Goal: Entertainment & Leisure: Consume media (video, audio)

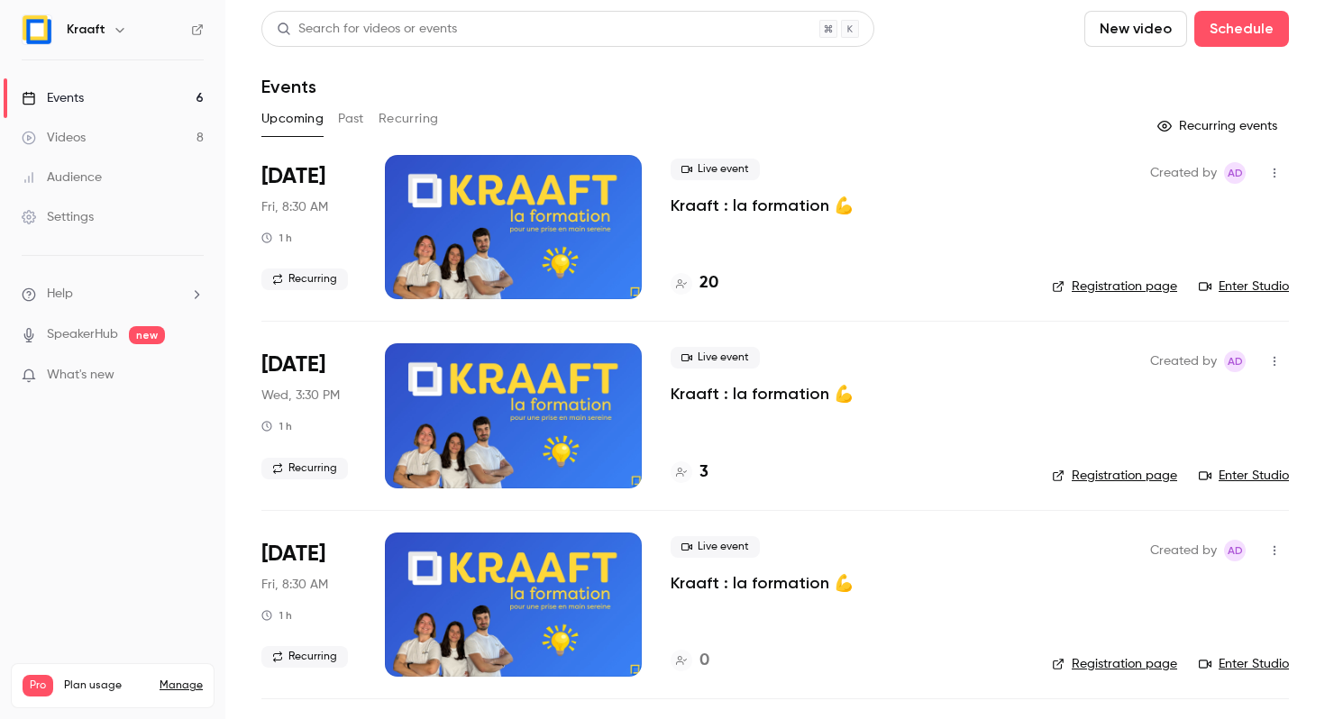
click at [469, 210] on div at bounding box center [513, 227] width 257 height 144
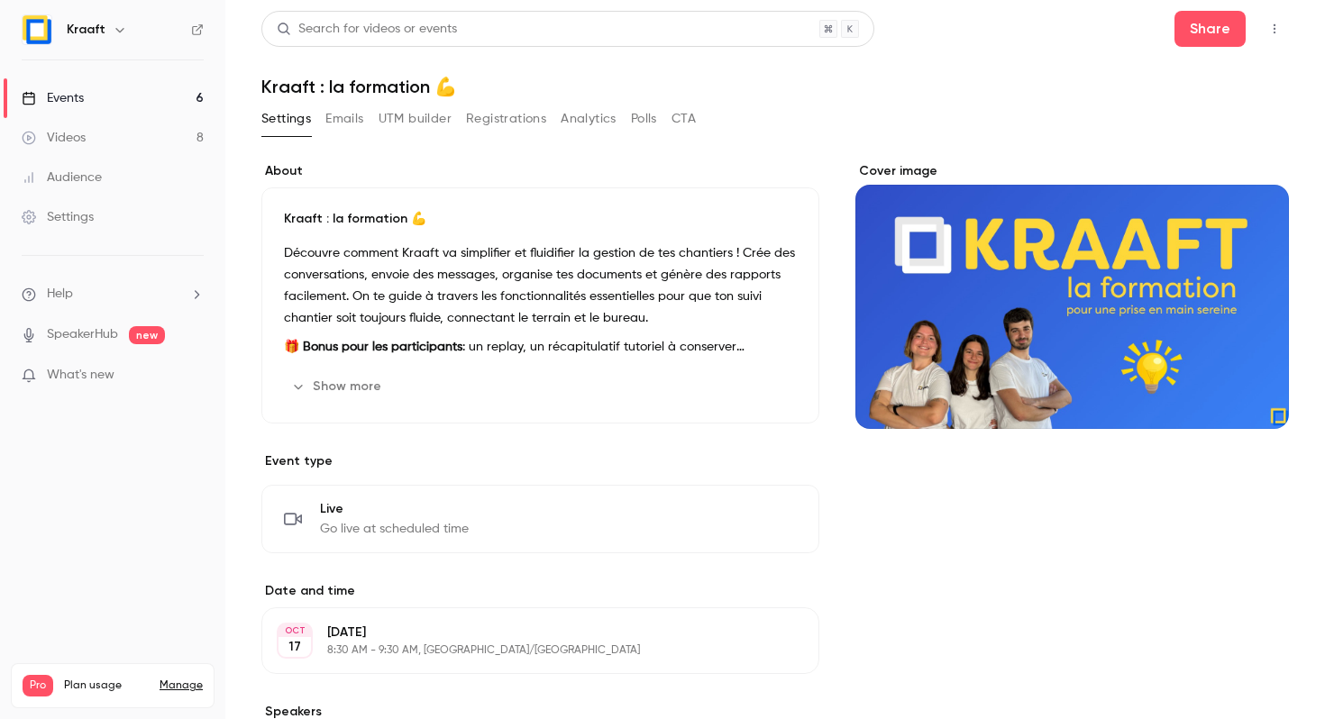
click at [346, 388] on button "Show more" at bounding box center [338, 386] width 108 height 29
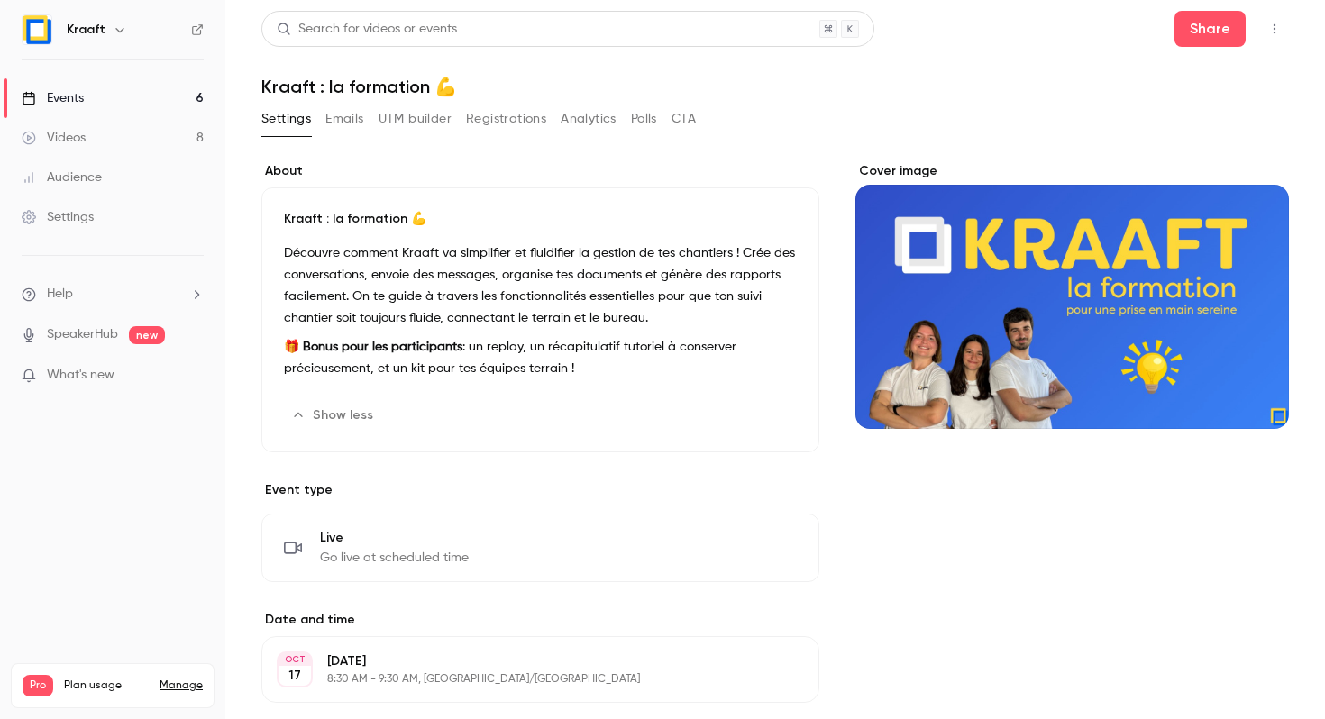
click at [402, 110] on button "UTM builder" at bounding box center [414, 119] width 73 height 29
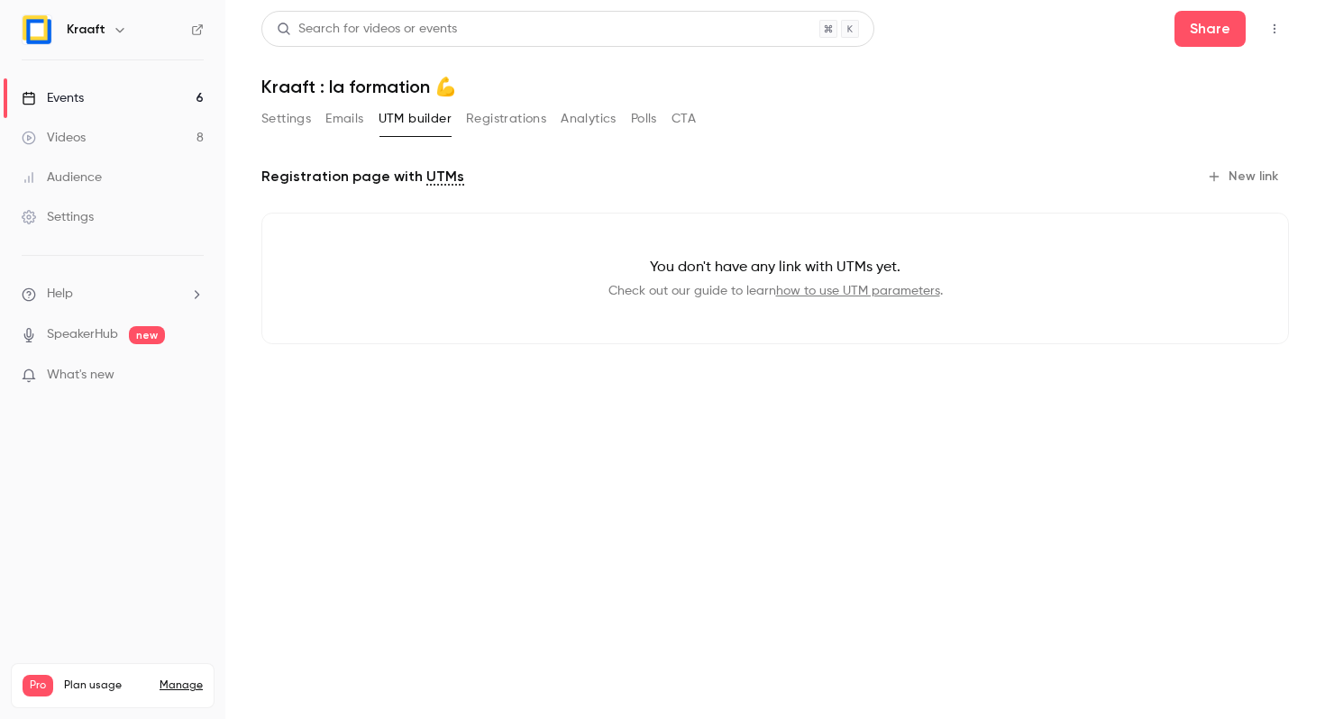
click at [343, 118] on button "Emails" at bounding box center [344, 119] width 38 height 29
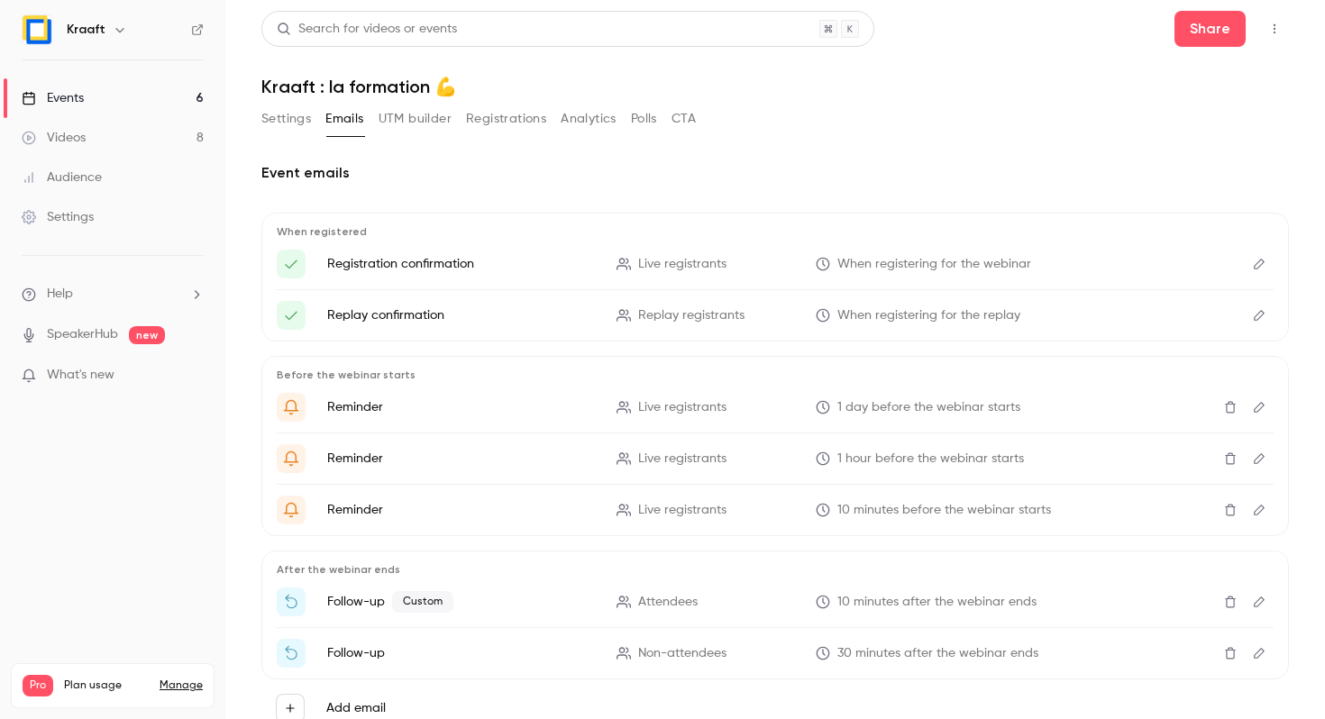
click at [466, 116] on button "Registrations" at bounding box center [506, 119] width 80 height 29
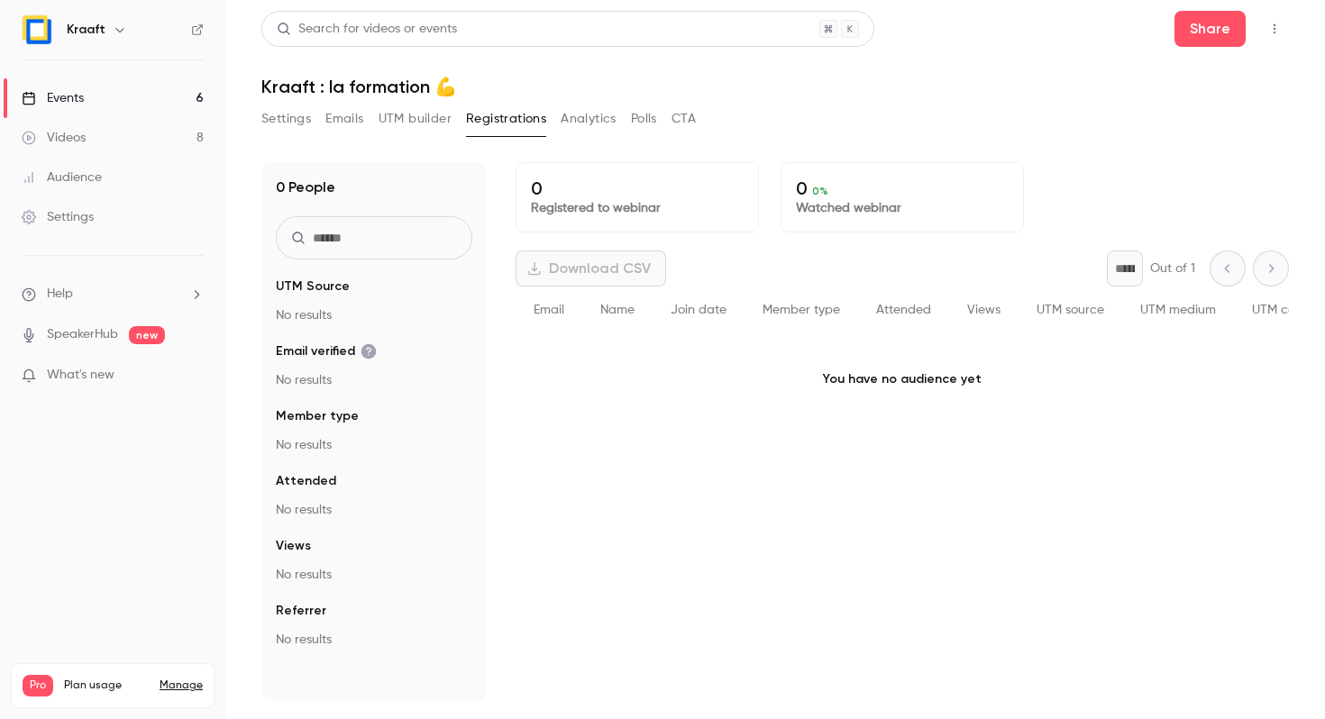
click at [444, 122] on button "UTM builder" at bounding box center [414, 119] width 73 height 29
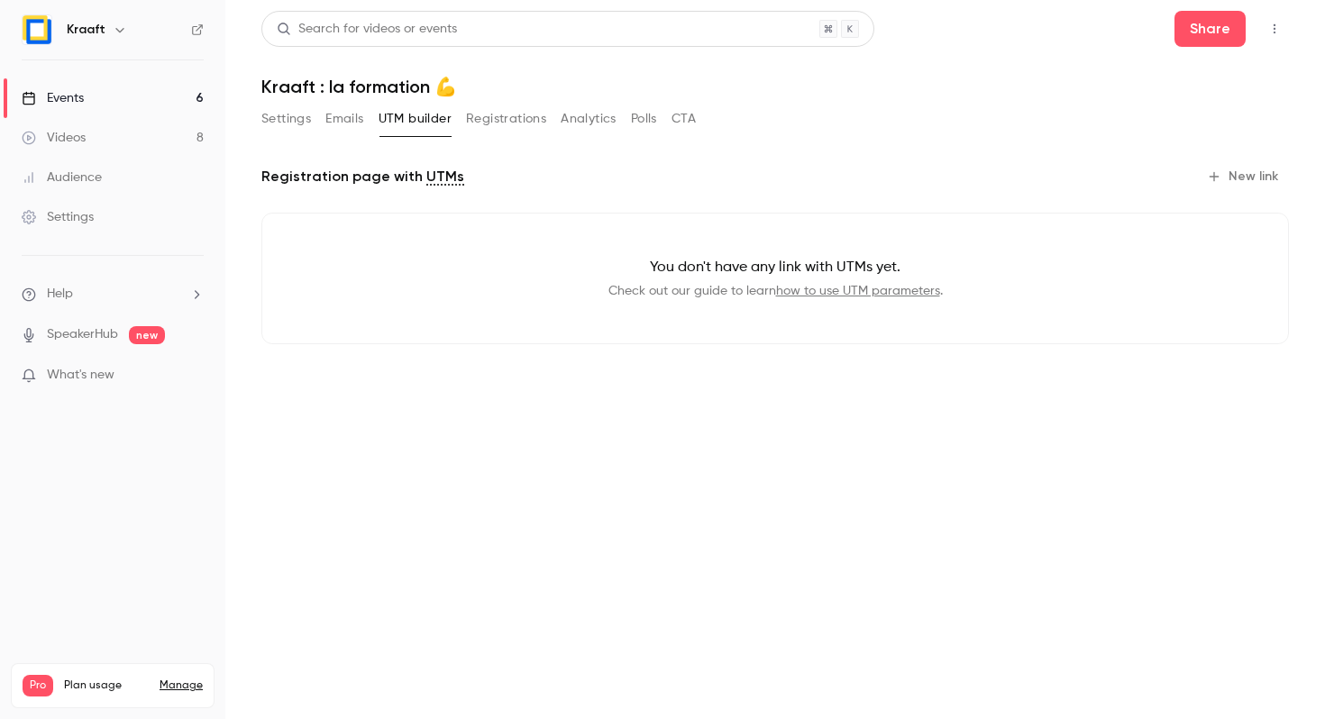
click at [521, 122] on button "Registrations" at bounding box center [506, 119] width 80 height 29
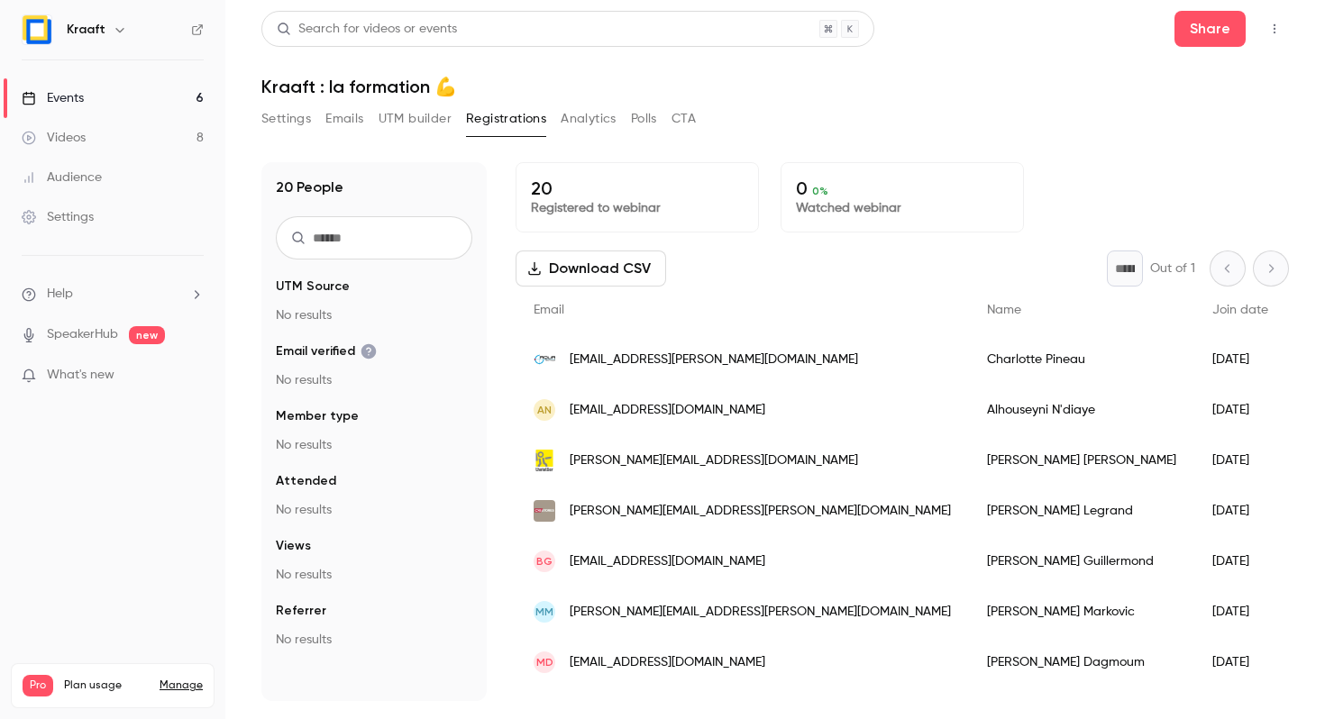
click at [588, 122] on button "Analytics" at bounding box center [589, 119] width 56 height 29
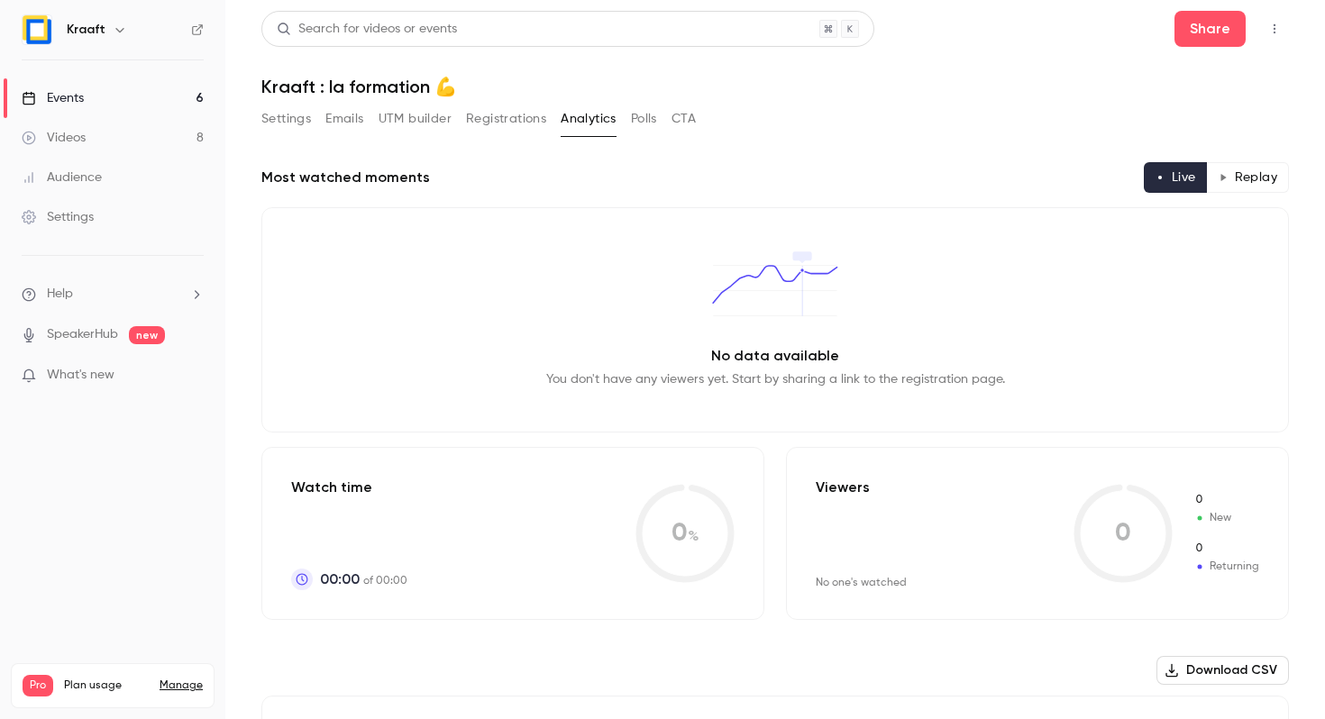
click at [518, 117] on button "Registrations" at bounding box center [506, 119] width 80 height 29
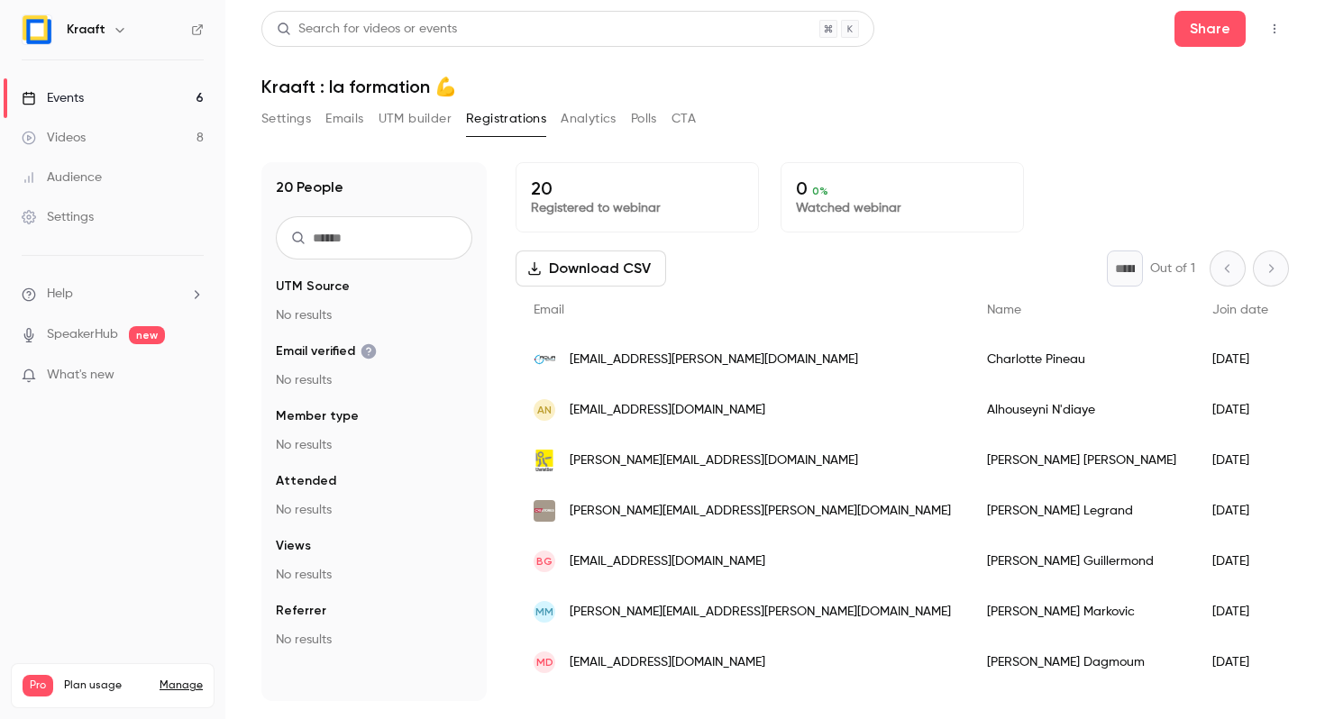
click at [384, 122] on button "UTM builder" at bounding box center [414, 119] width 73 height 29
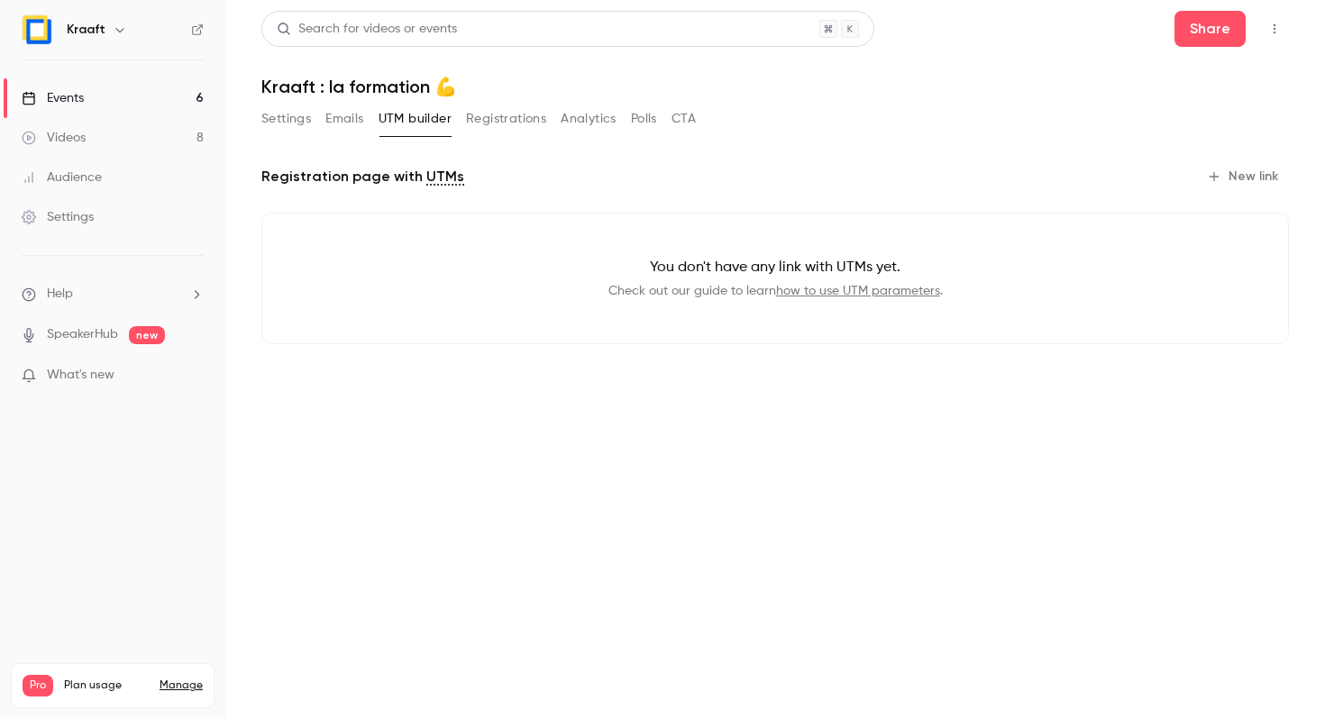
click at [333, 122] on button "Emails" at bounding box center [344, 119] width 38 height 29
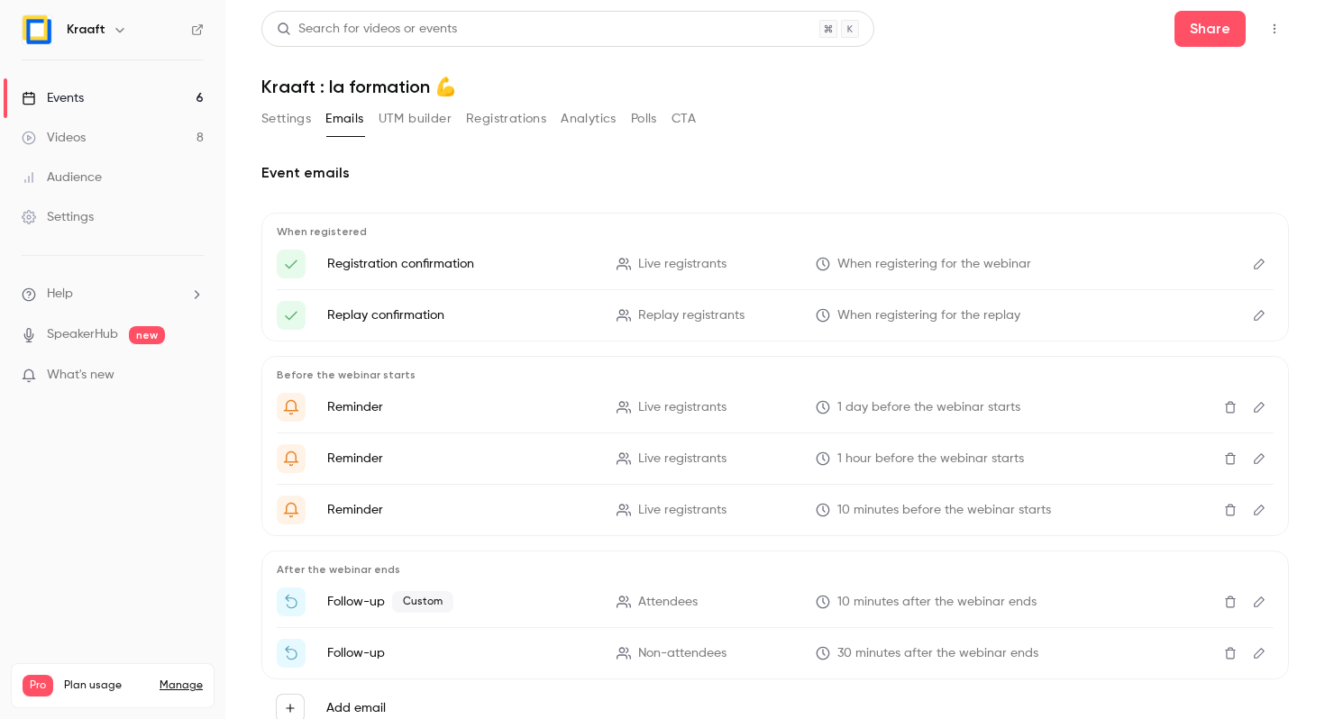
click at [512, 111] on button "Registrations" at bounding box center [506, 119] width 80 height 29
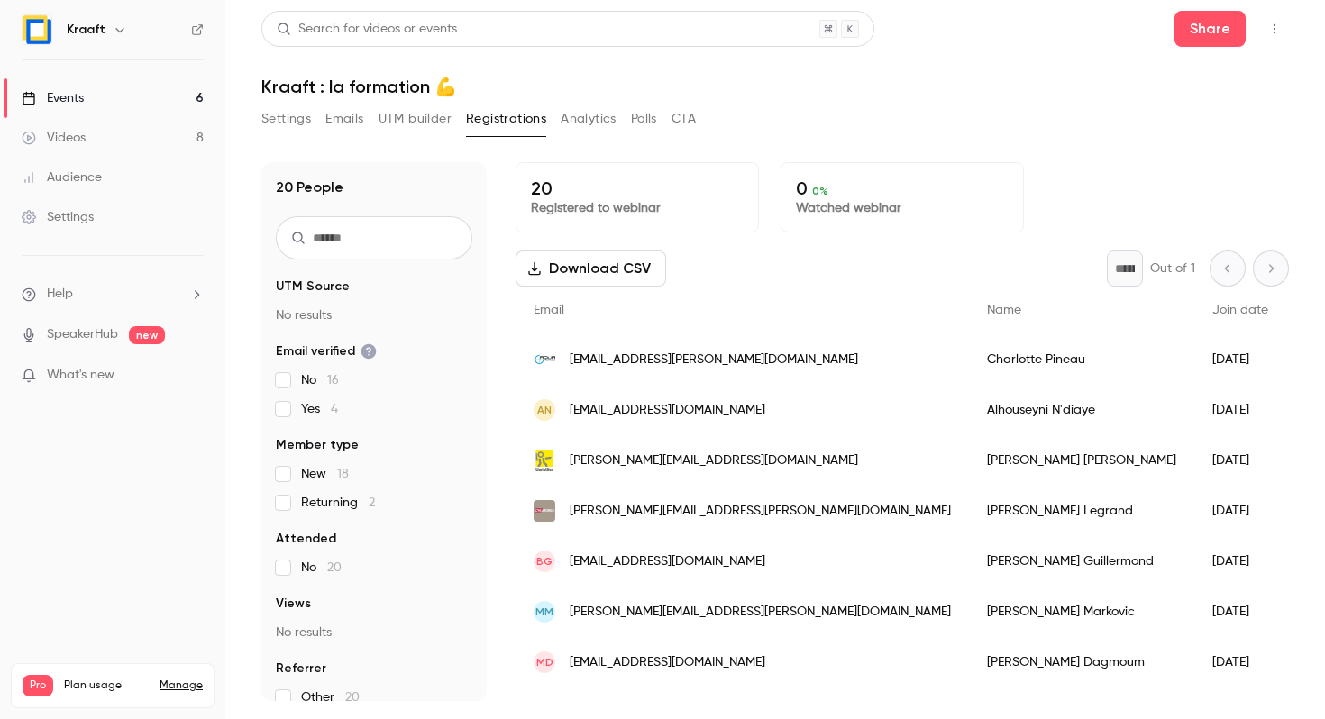
drag, startPoint x: 585, startPoint y: 92, endPoint x: 588, endPoint y: 101, distance: 9.7
click at [585, 92] on h1 "Kraaft : la formation 💪" at bounding box center [774, 87] width 1027 height 22
click at [121, 141] on link "Videos 8" at bounding box center [112, 138] width 225 height 40
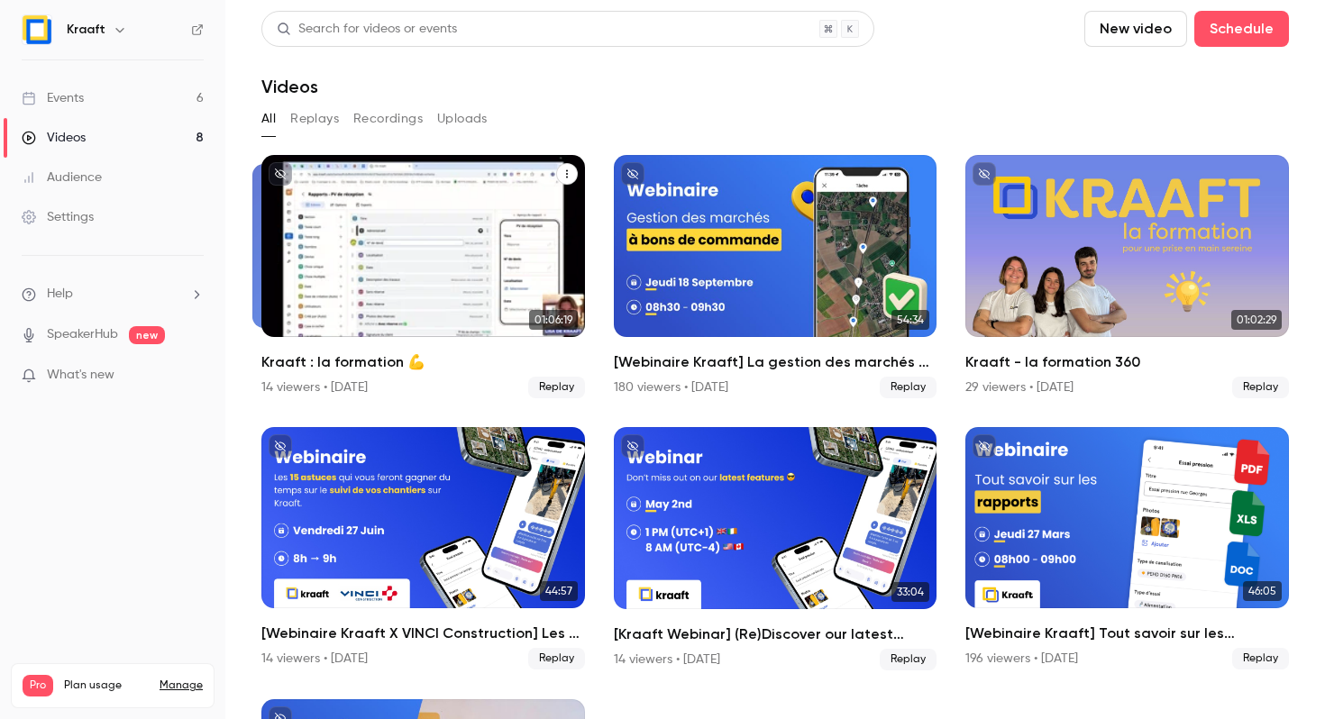
click at [397, 269] on div "Kraaft : la formation 💪" at bounding box center [423, 246] width 324 height 182
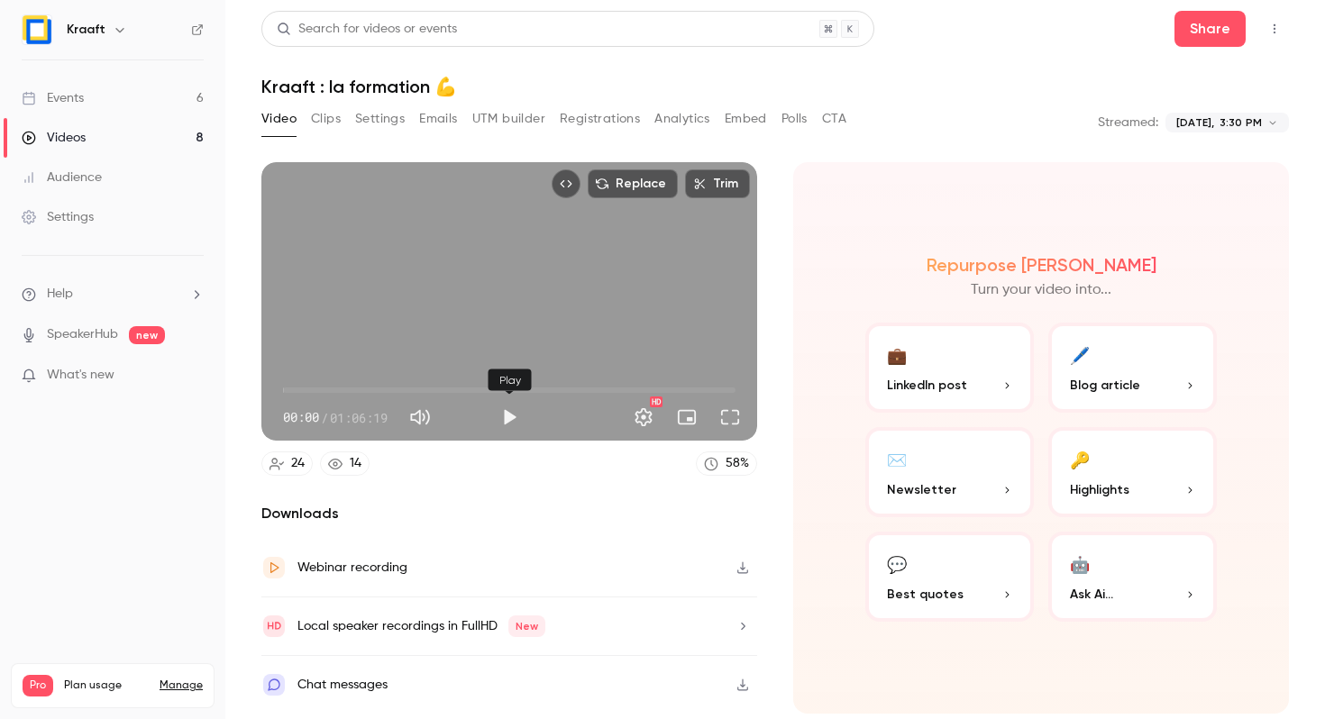
click at [506, 419] on button "Play" at bounding box center [509, 417] width 36 height 36
click at [731, 423] on button "Full screen" at bounding box center [730, 417] width 36 height 36
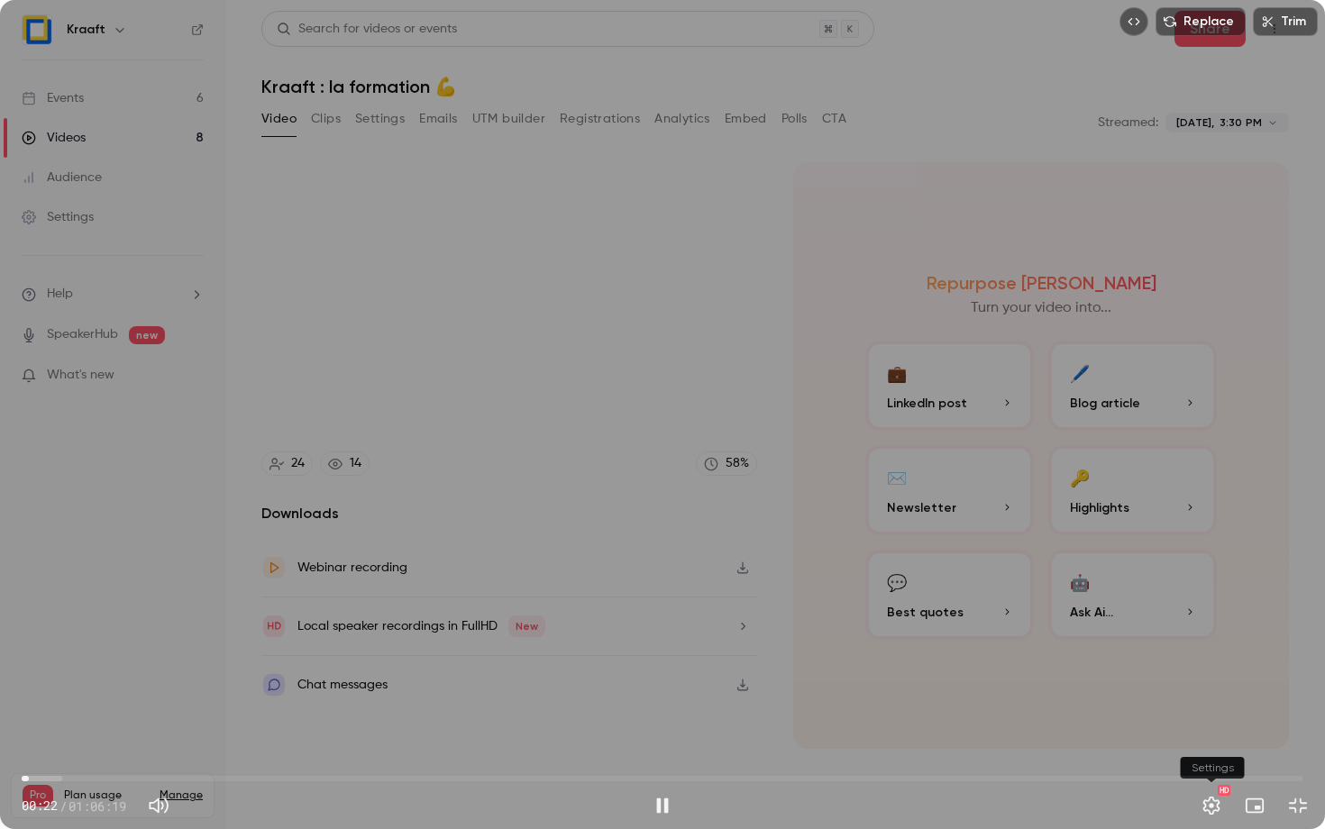
click at [1205, 718] on button "Settings" at bounding box center [1211, 806] width 36 height 36
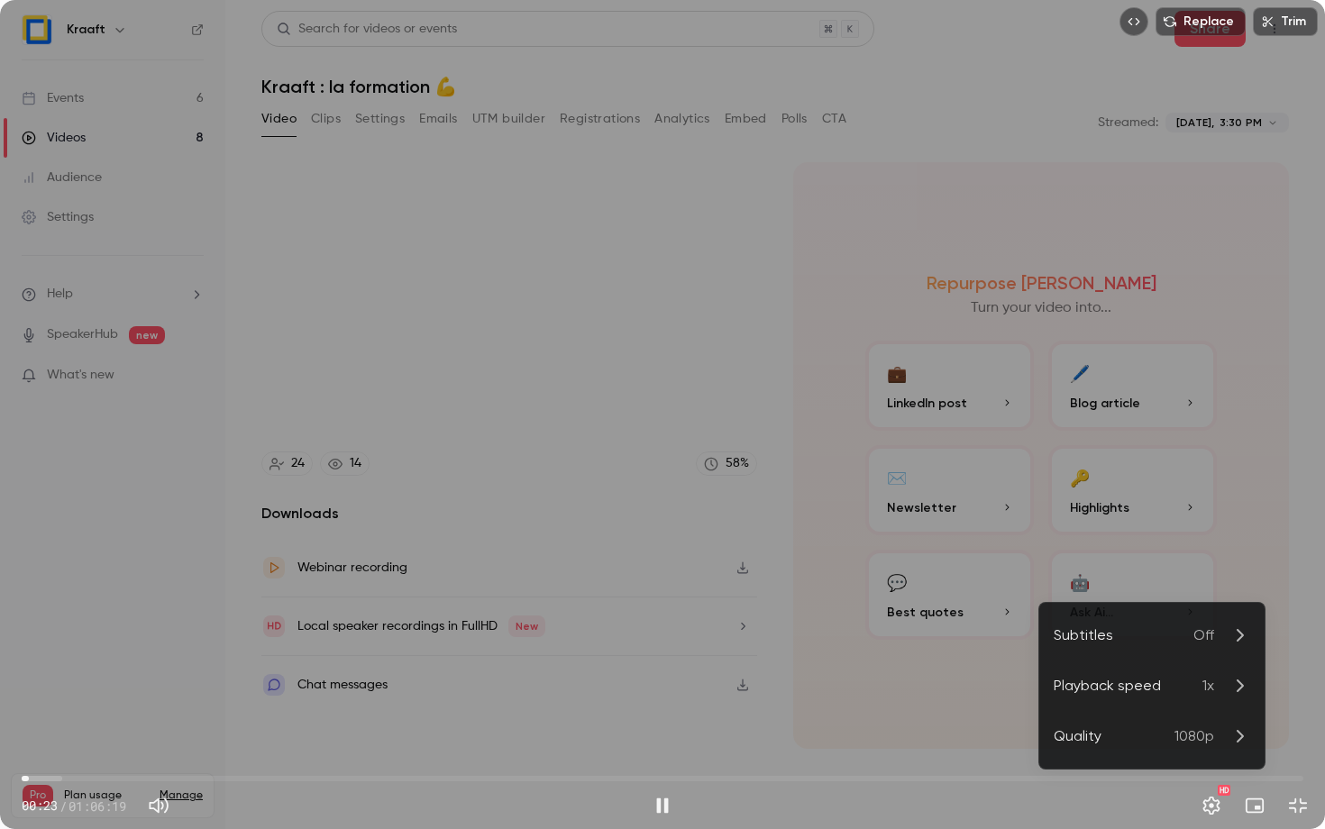
click at [1203, 699] on li "Playback speed 1x" at bounding box center [1151, 686] width 225 height 50
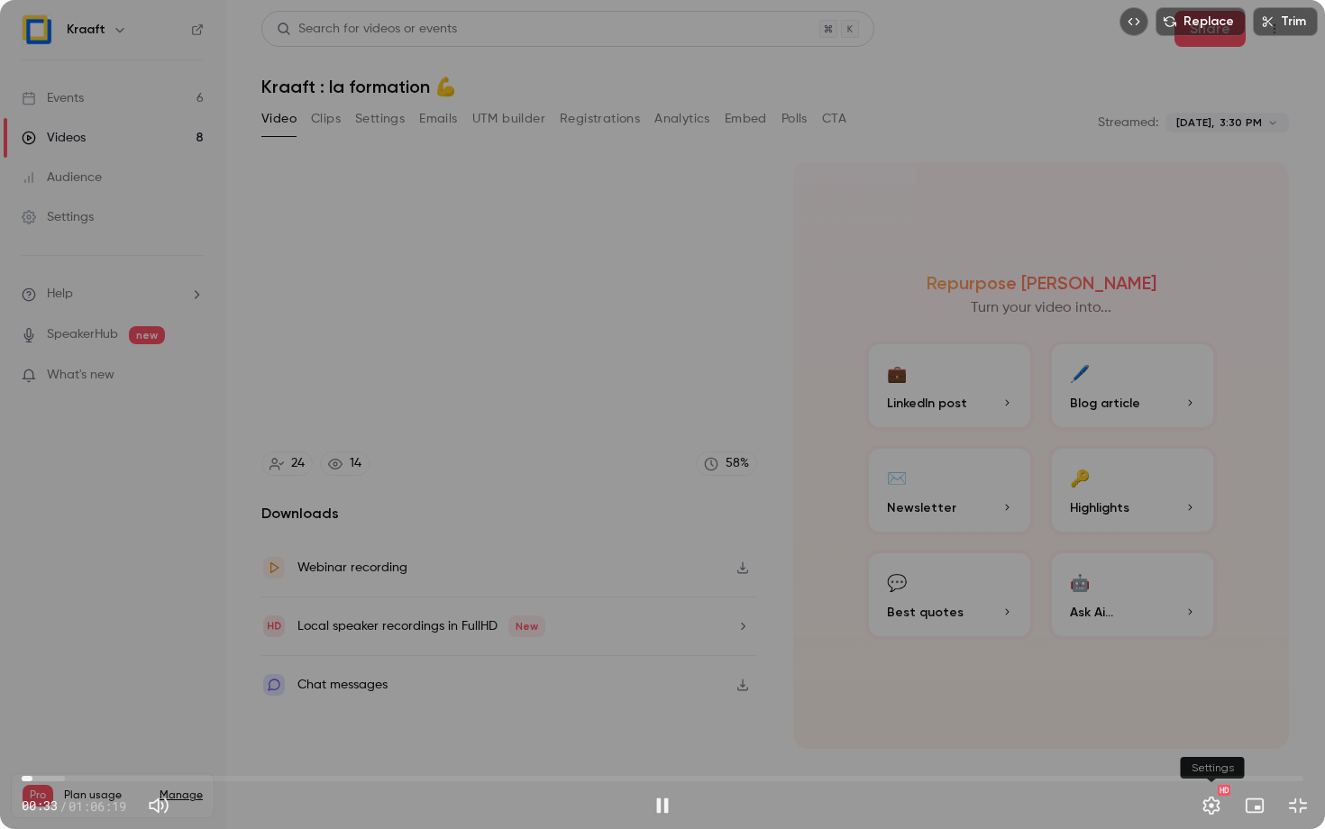
click at [1206, 718] on button "Settings" at bounding box center [1211, 806] width 36 height 36
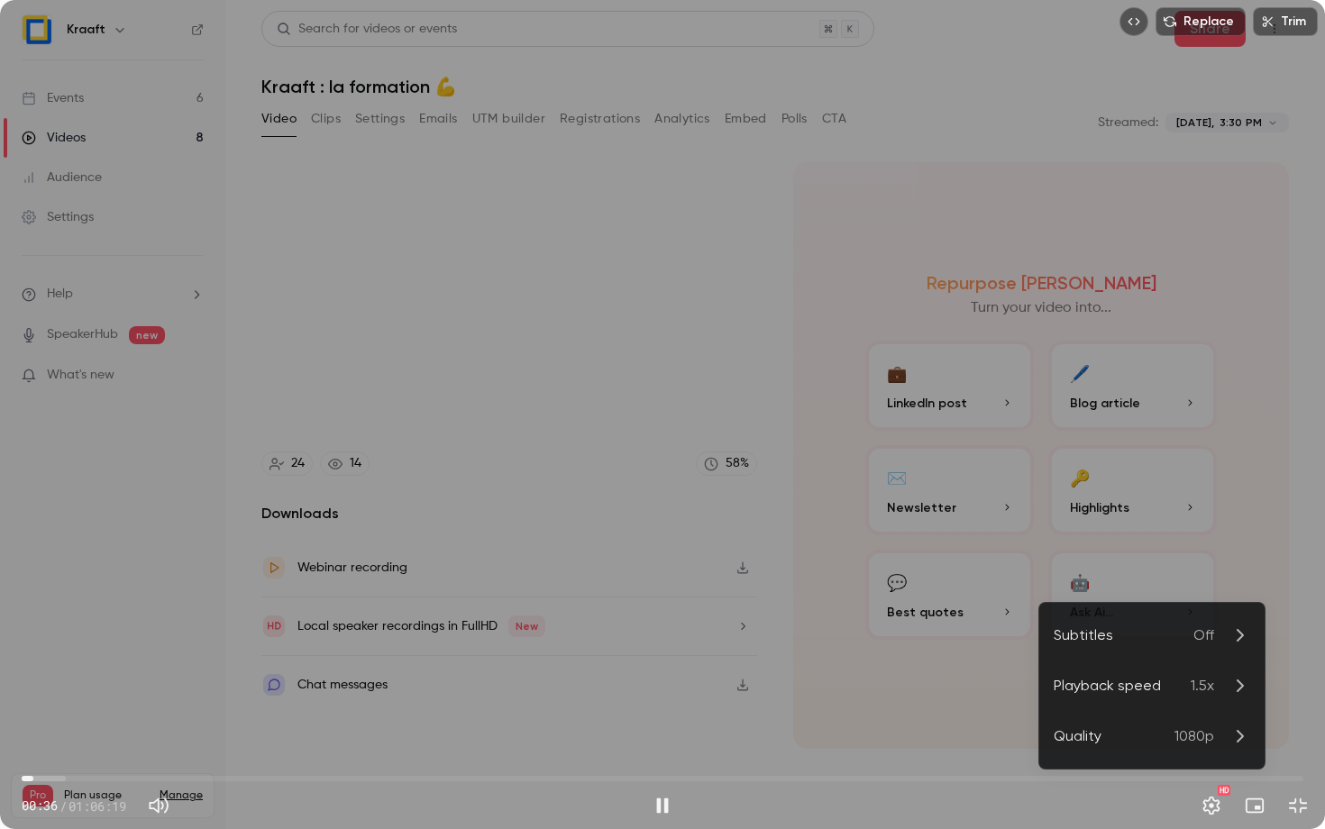
click at [1185, 670] on li "Playback speed 1.5x" at bounding box center [1151, 686] width 225 height 50
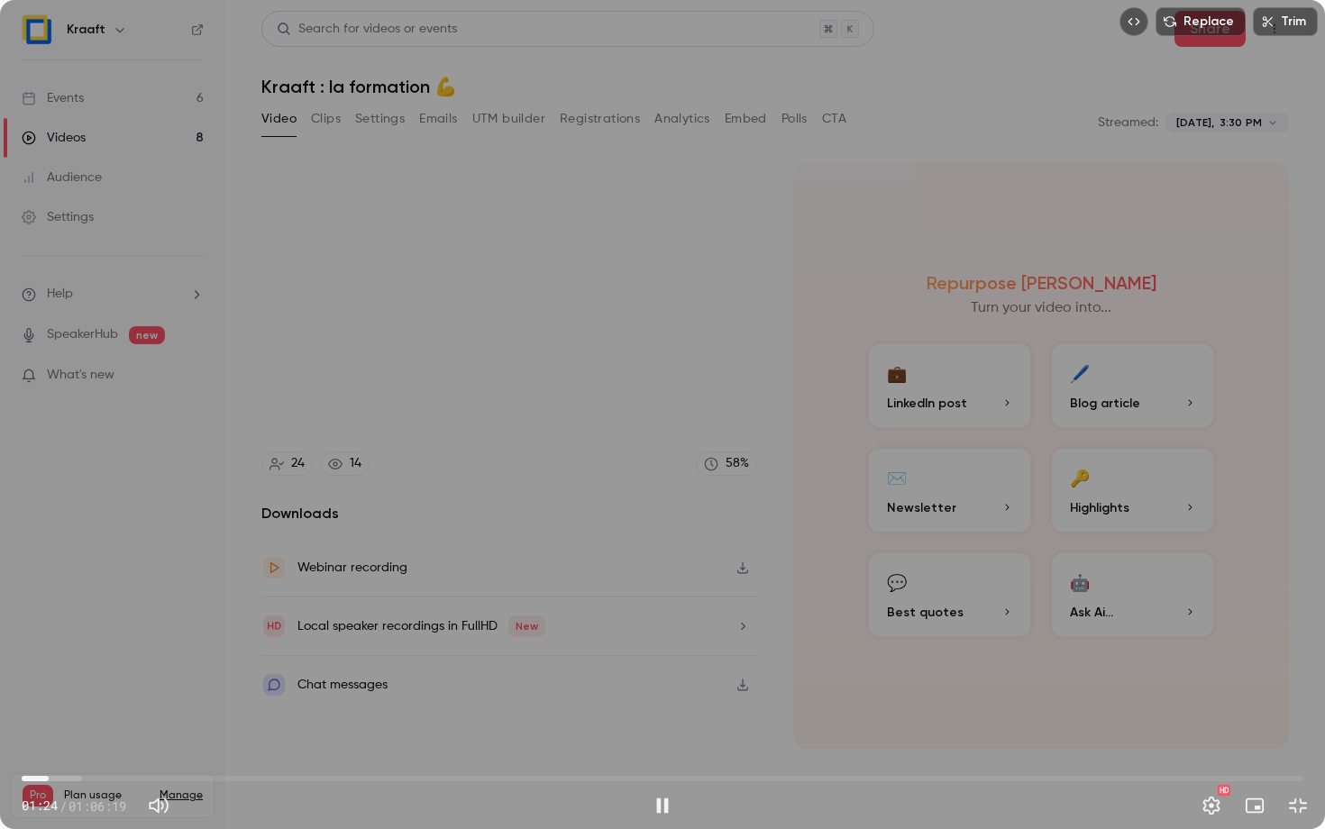
click at [51, 718] on span "01:24" at bounding box center [48, 778] width 5 height 5
click at [49, 718] on span "01:23" at bounding box center [48, 778] width 5 height 5
click at [98, 718] on span "03:26" at bounding box center [662, 778] width 1281 height 29
click at [101, 718] on span "03:59" at bounding box center [98, 778] width 5 height 5
click at [109, 718] on span "04:23" at bounding box center [106, 778] width 5 height 5
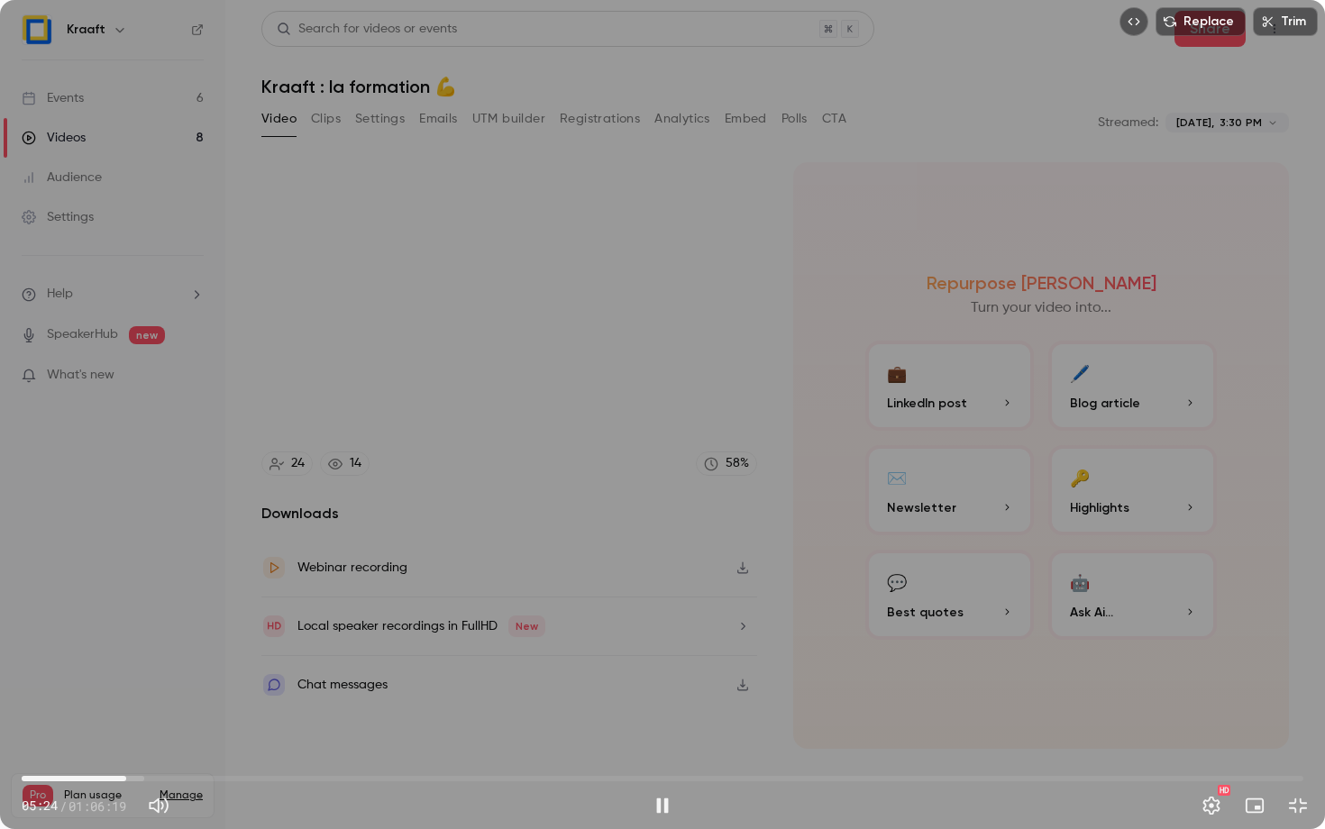
click at [126, 718] on span "05:24" at bounding box center [662, 778] width 1281 height 29
click at [1167, 718] on span "07:31" at bounding box center [662, 778] width 1281 height 29
click at [1207, 718] on span "59:16" at bounding box center [662, 778] width 1281 height 29
click at [1239, 718] on span "01:01:19" at bounding box center [662, 778] width 1281 height 29
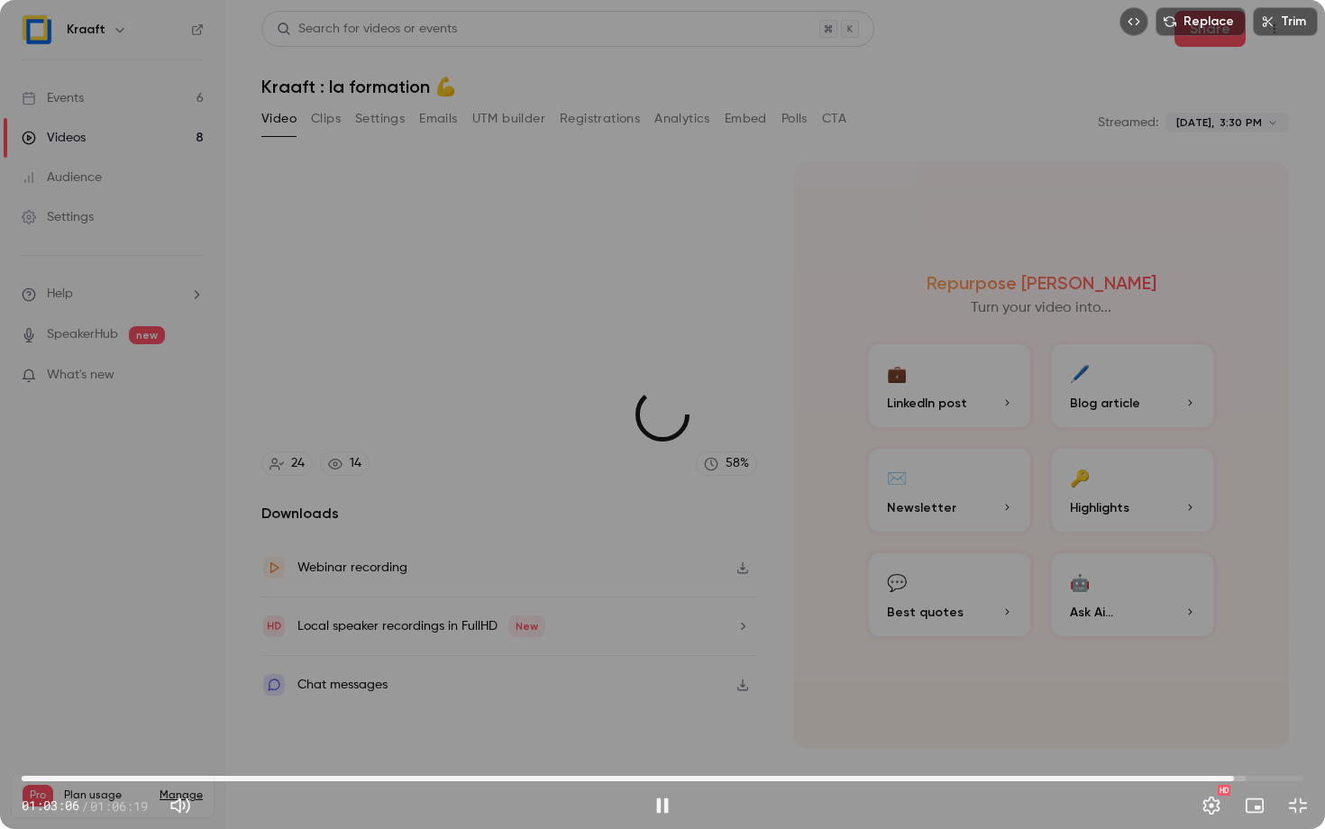
click at [1234, 718] on span "01:02:43" at bounding box center [1233, 778] width 5 height 5
click at [1236, 718] on span "01:03:32" at bounding box center [662, 778] width 1281 height 29
click at [1209, 718] on button "Settings" at bounding box center [1211, 806] width 36 height 36
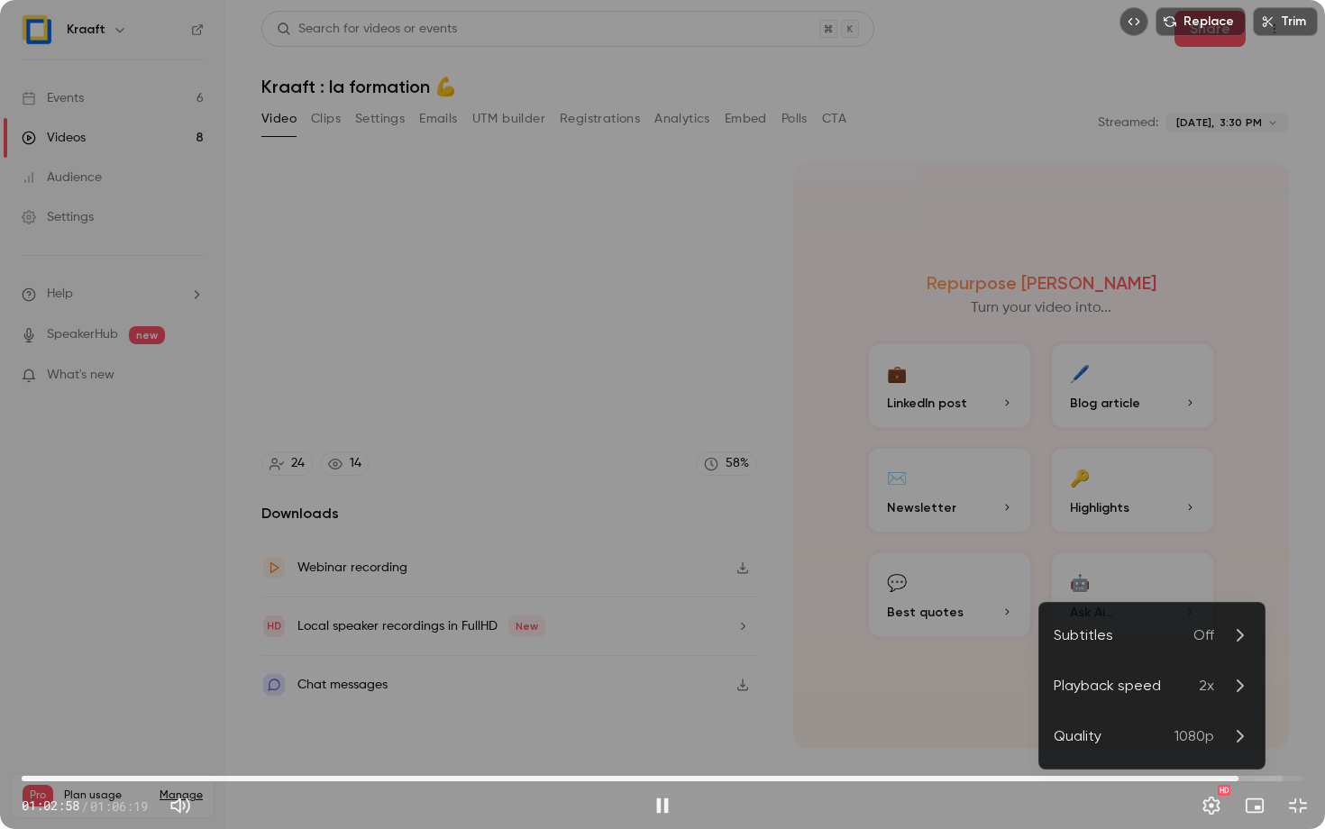
click at [1201, 689] on span "2x" at bounding box center [1206, 686] width 15 height 22
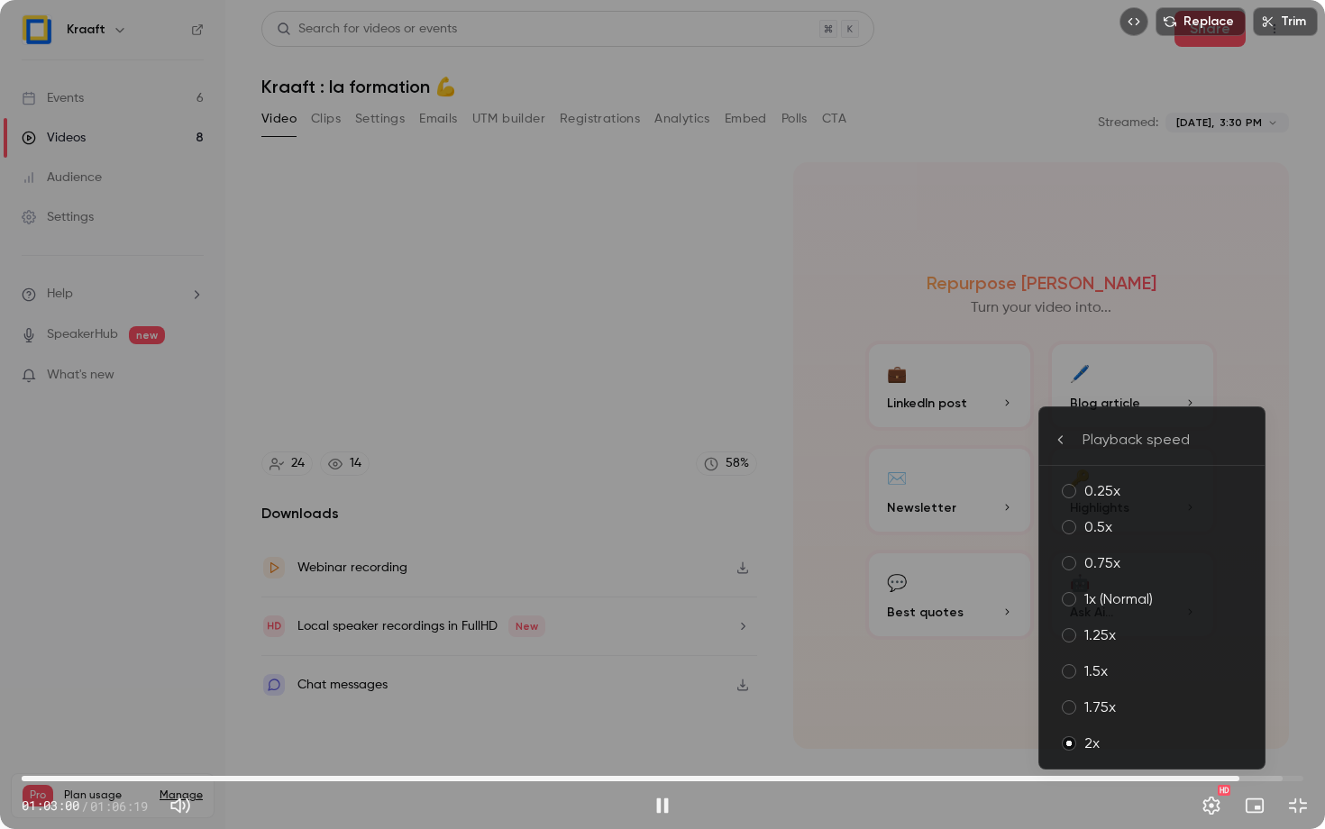
click at [1153, 596] on div "1x (Normal)" at bounding box center [1167, 599] width 166 height 22
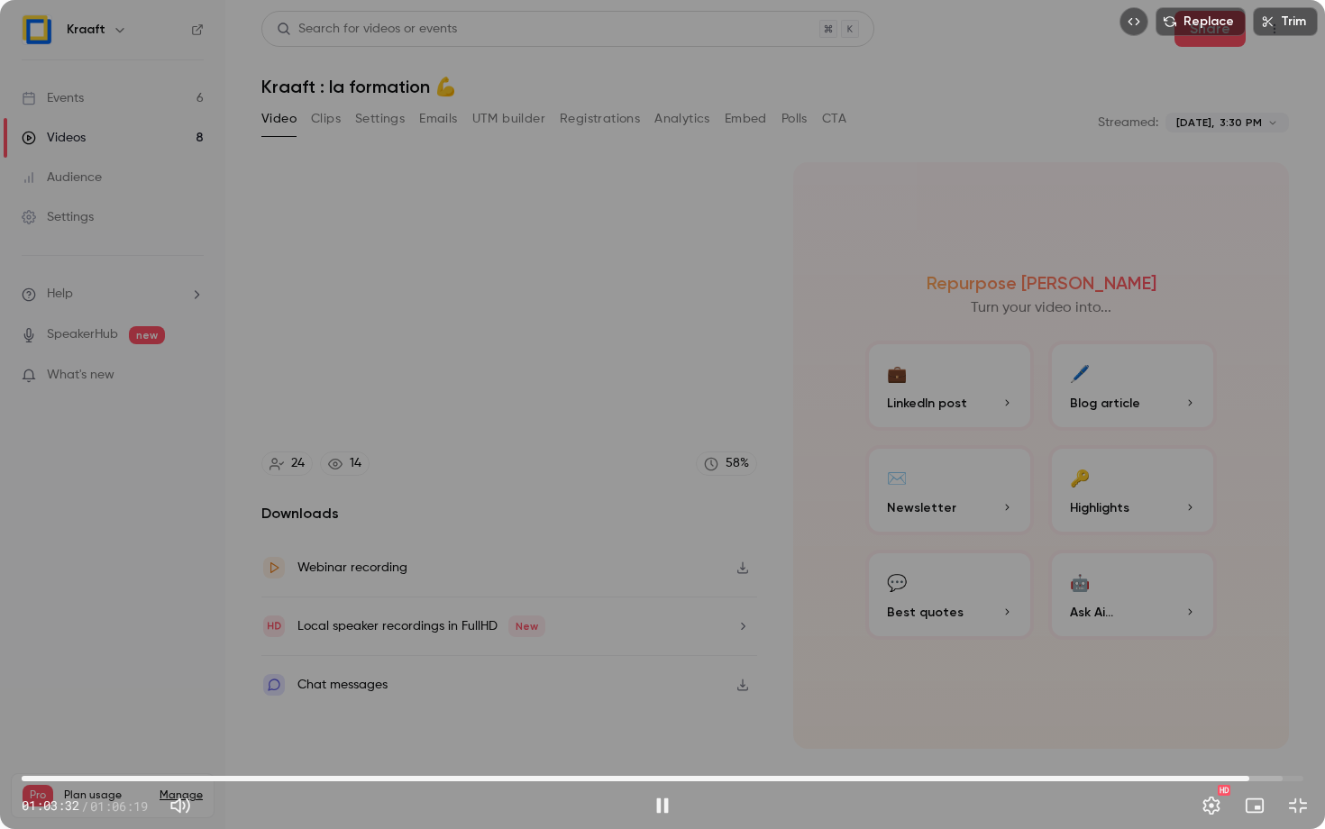
click at [1231, 718] on span "01:03:32" at bounding box center [662, 778] width 1281 height 29
click at [1299, 718] on button "Exit full screen" at bounding box center [1298, 806] width 36 height 36
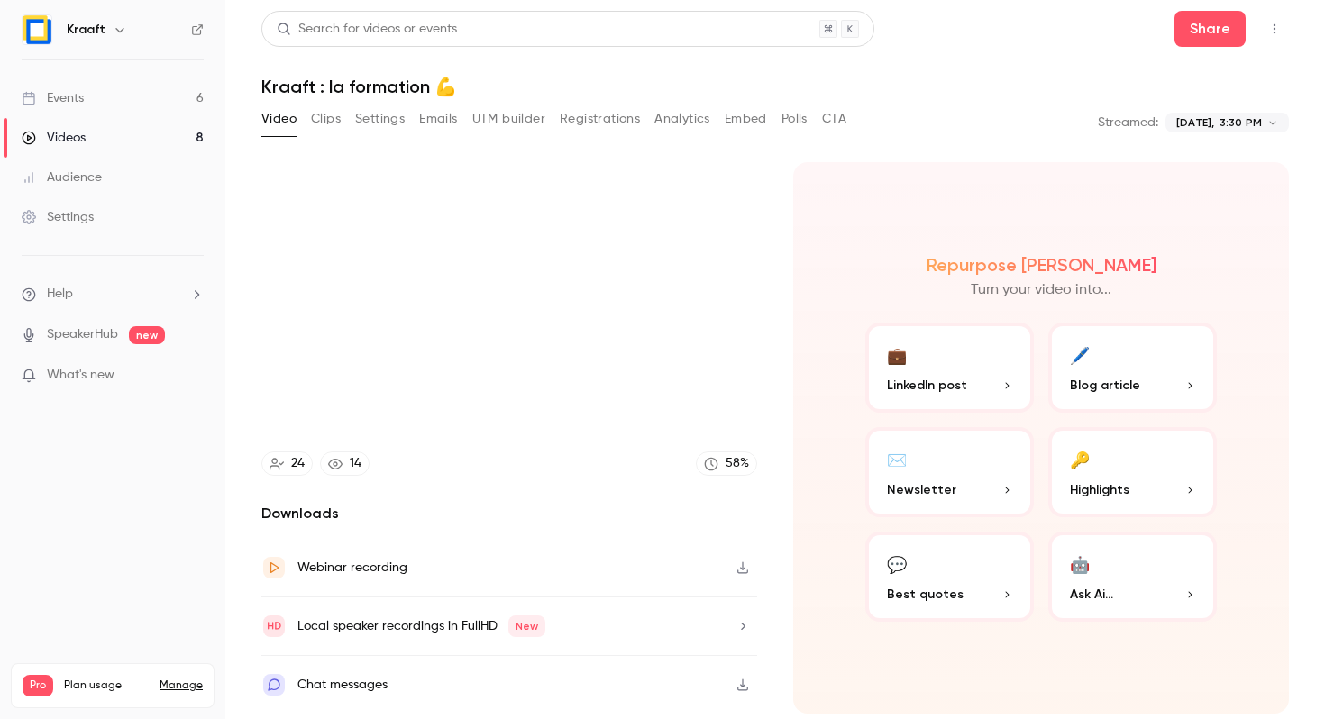
type input "******"
